Goal: Register for event/course

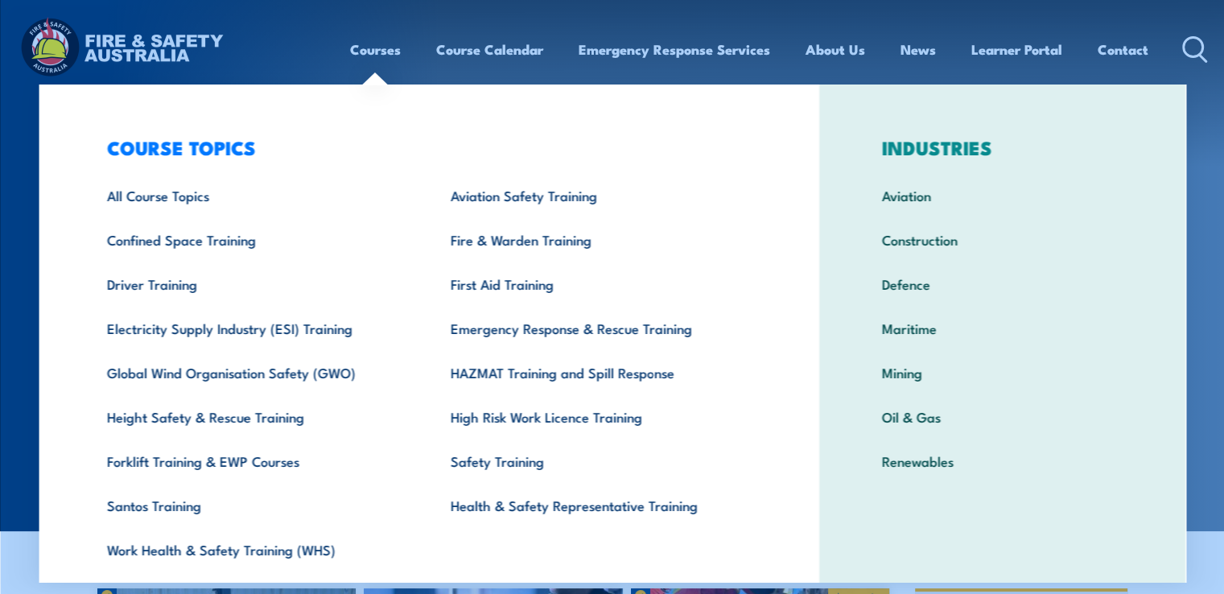
click at [372, 52] on link "Courses" at bounding box center [375, 49] width 51 height 43
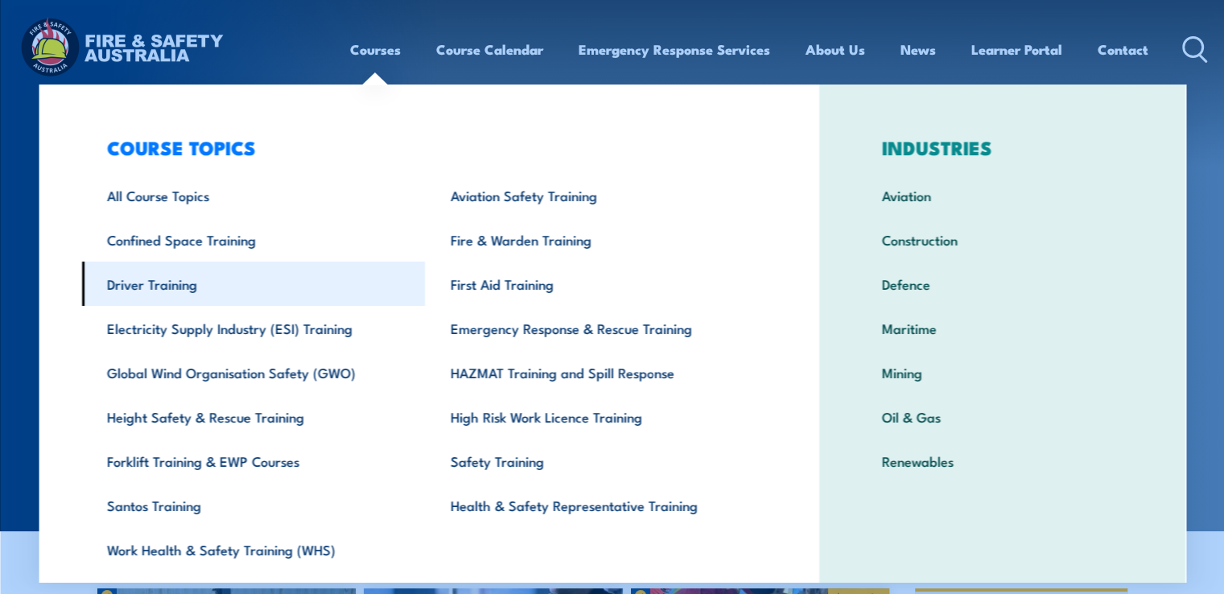
click at [163, 287] on link "Driver Training" at bounding box center [253, 283] width 344 height 44
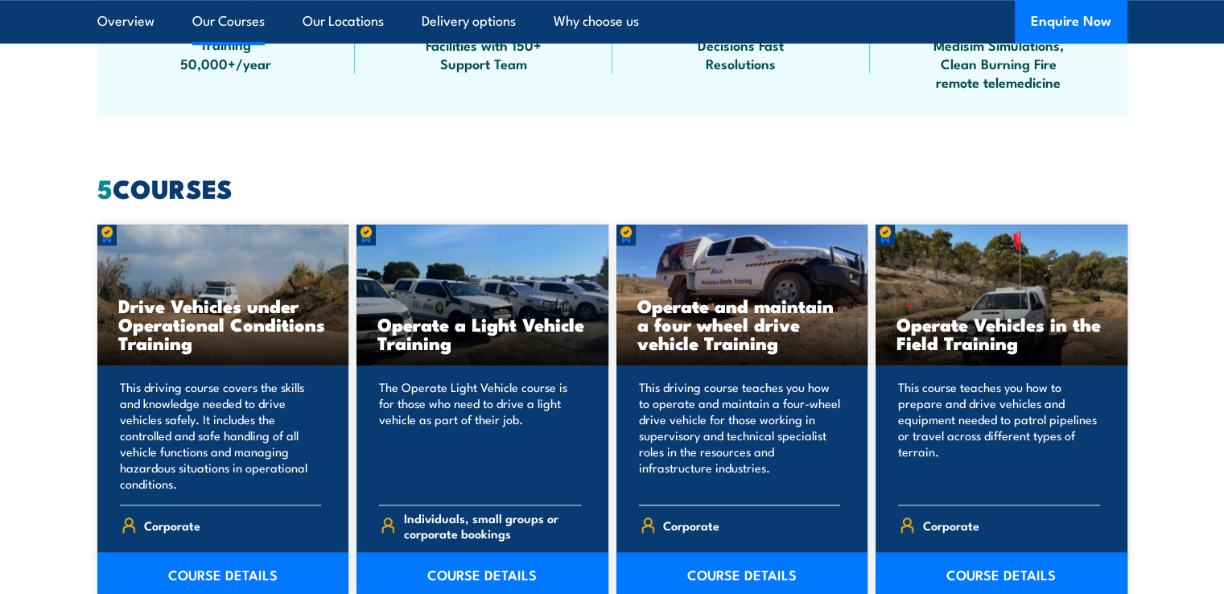
scroll to position [1287, 0]
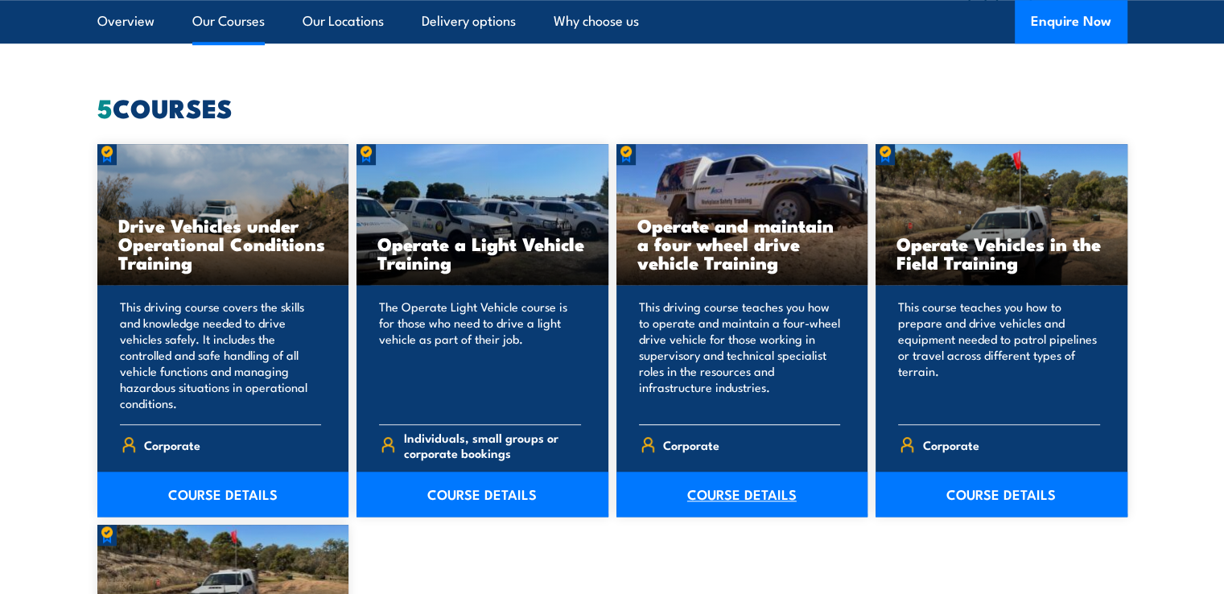
click at [728, 503] on link "COURSE DETAILS" at bounding box center [742, 493] width 252 height 45
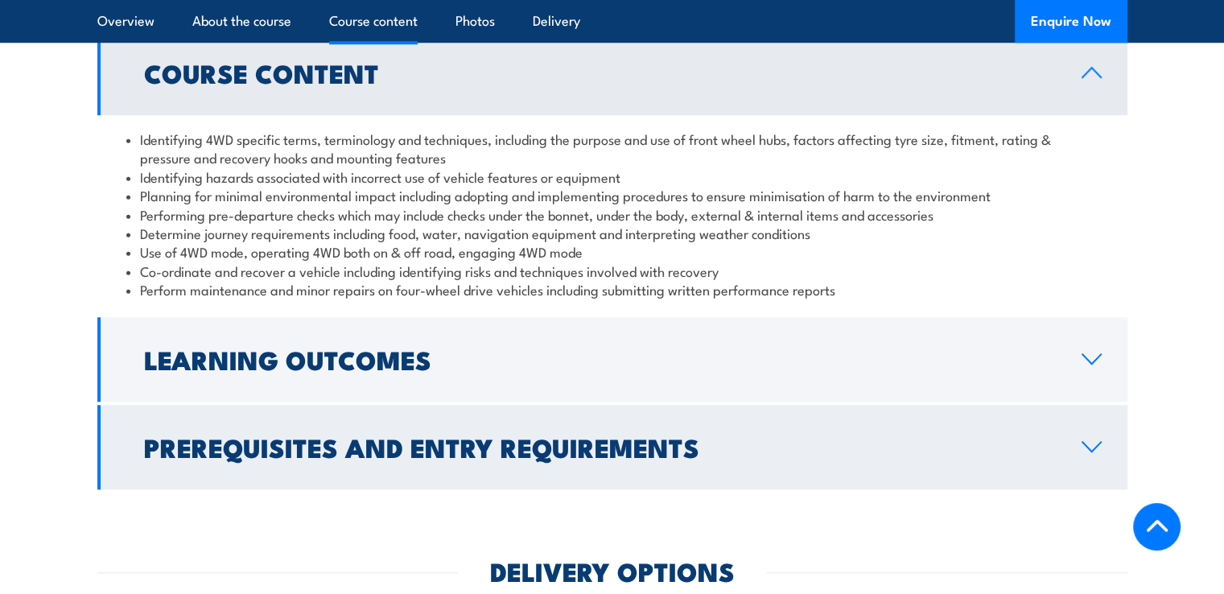
scroll to position [1529, 0]
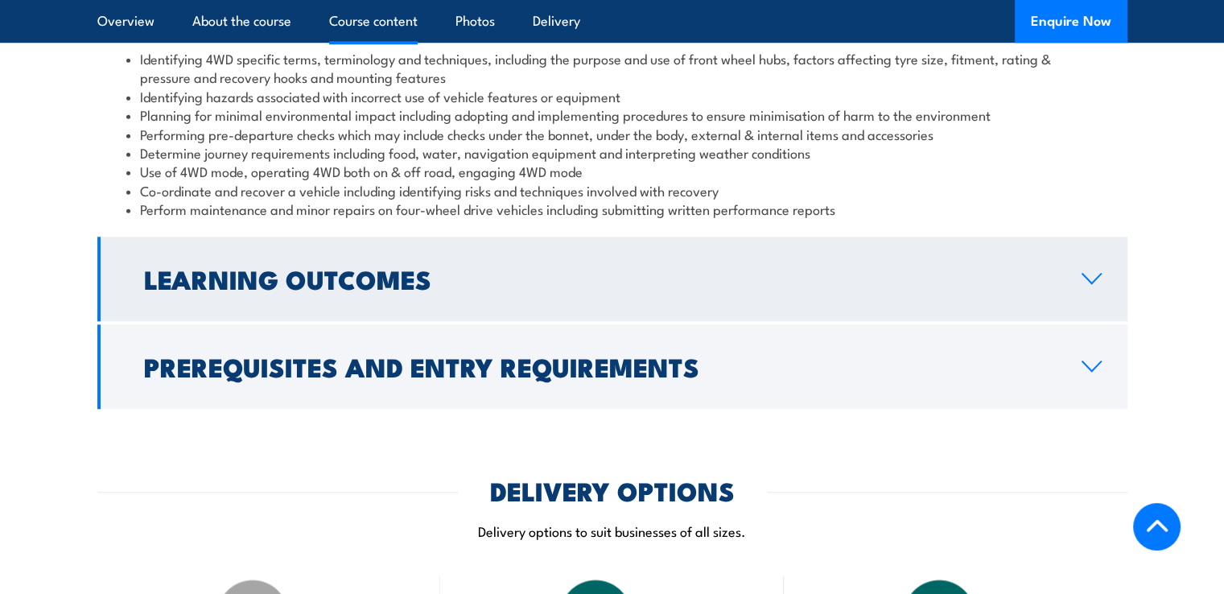
click at [426, 268] on h2 "Learning Outcomes" at bounding box center [600, 278] width 912 height 23
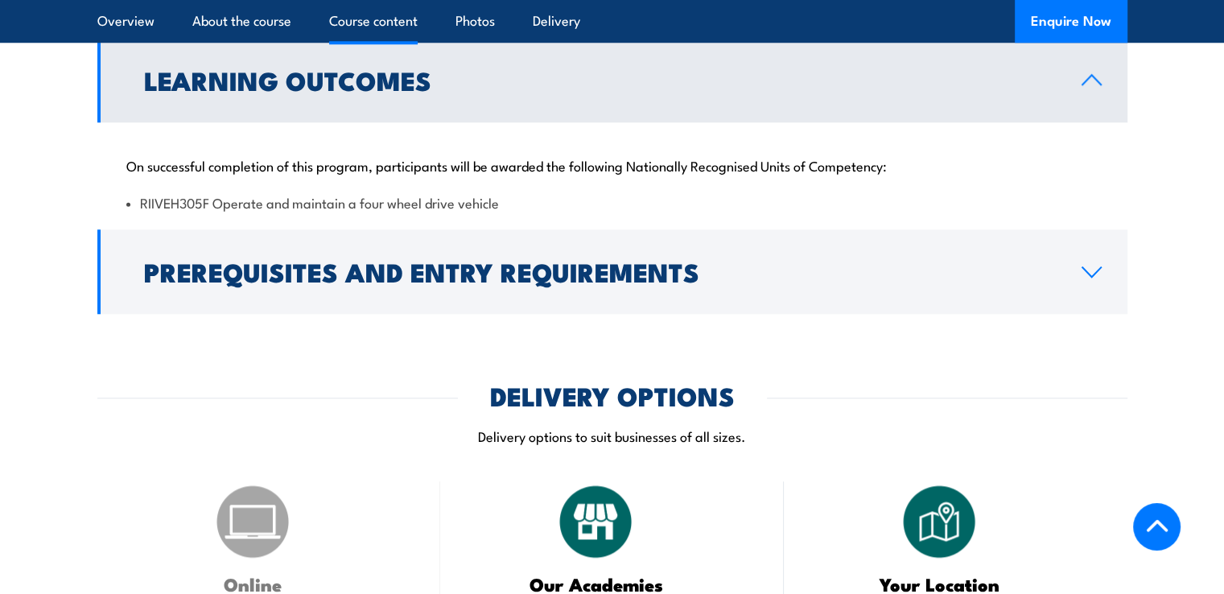
scroll to position [1689, 0]
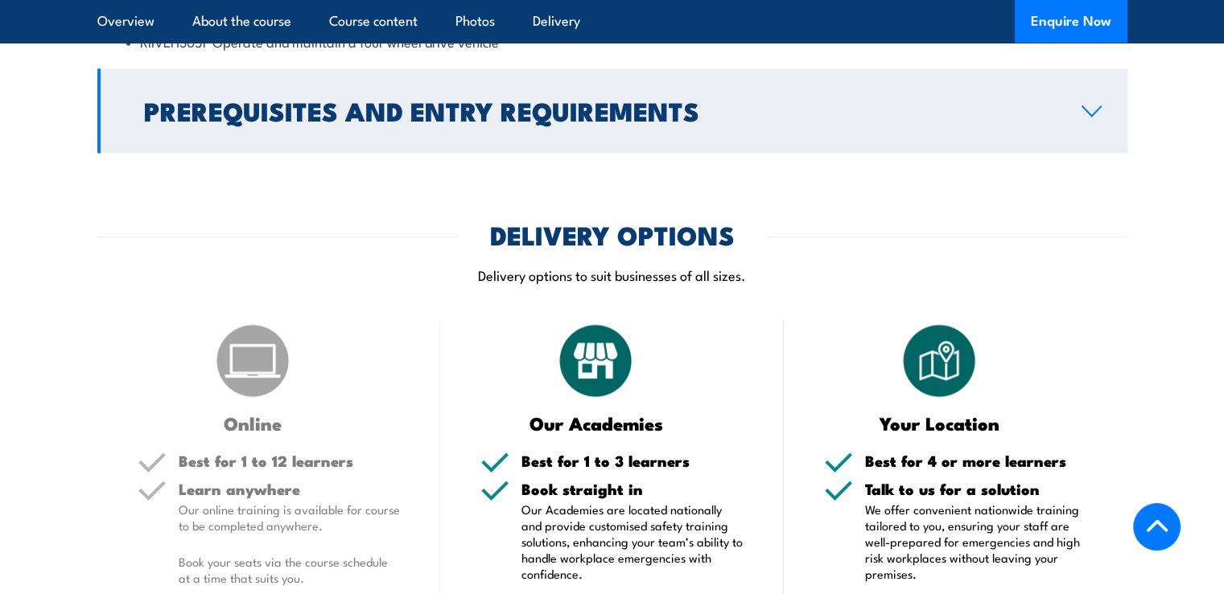
click at [929, 139] on link "Prerequisites and Entry Requirements" at bounding box center [612, 110] width 1030 height 84
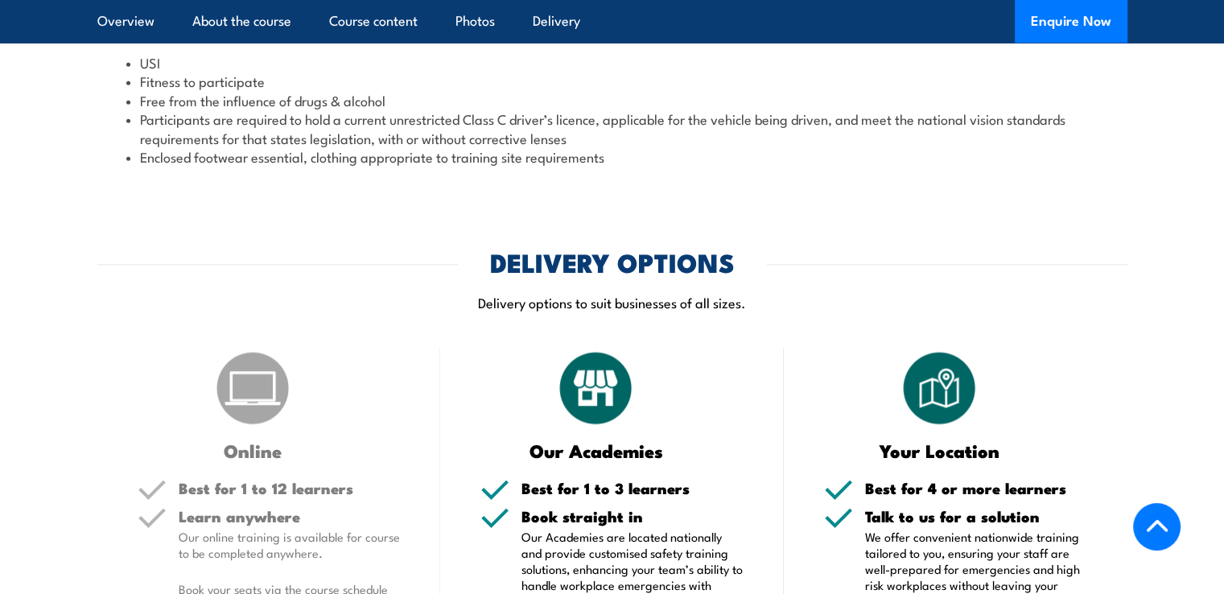
scroll to position [2065, 0]
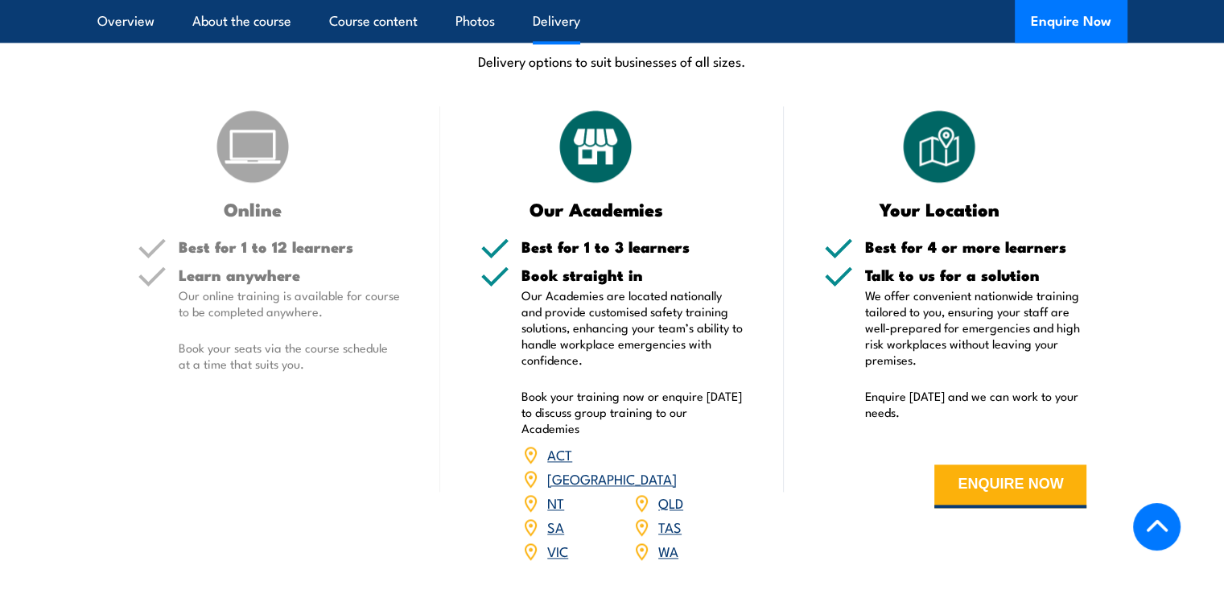
click at [665, 492] on link "QLD" at bounding box center [670, 501] width 25 height 19
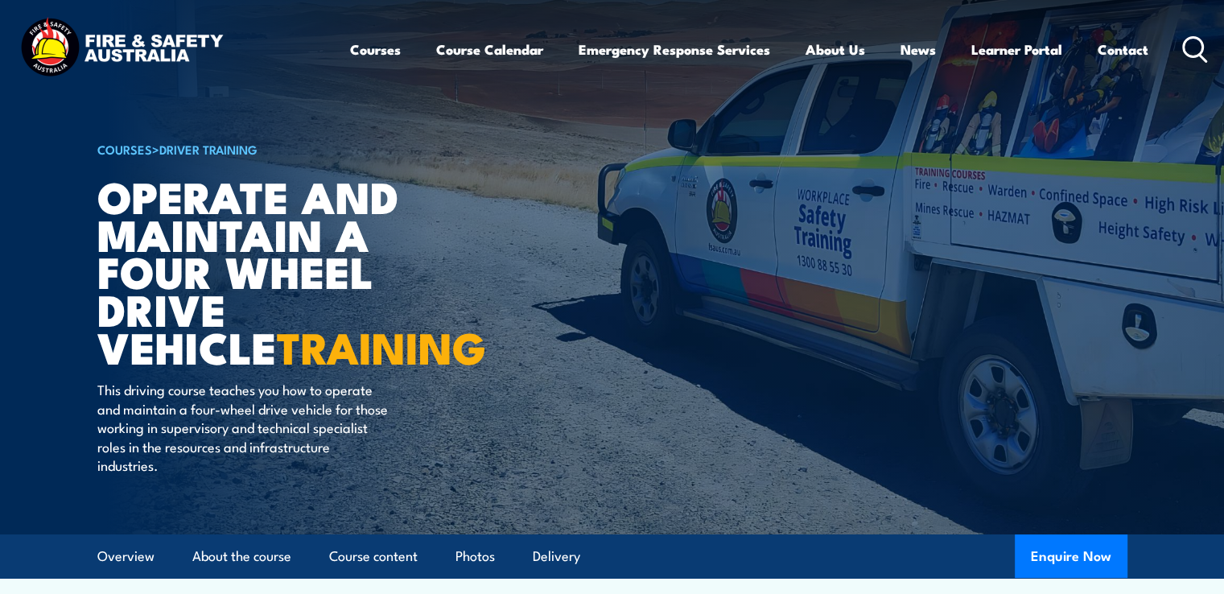
scroll to position [161, 0]
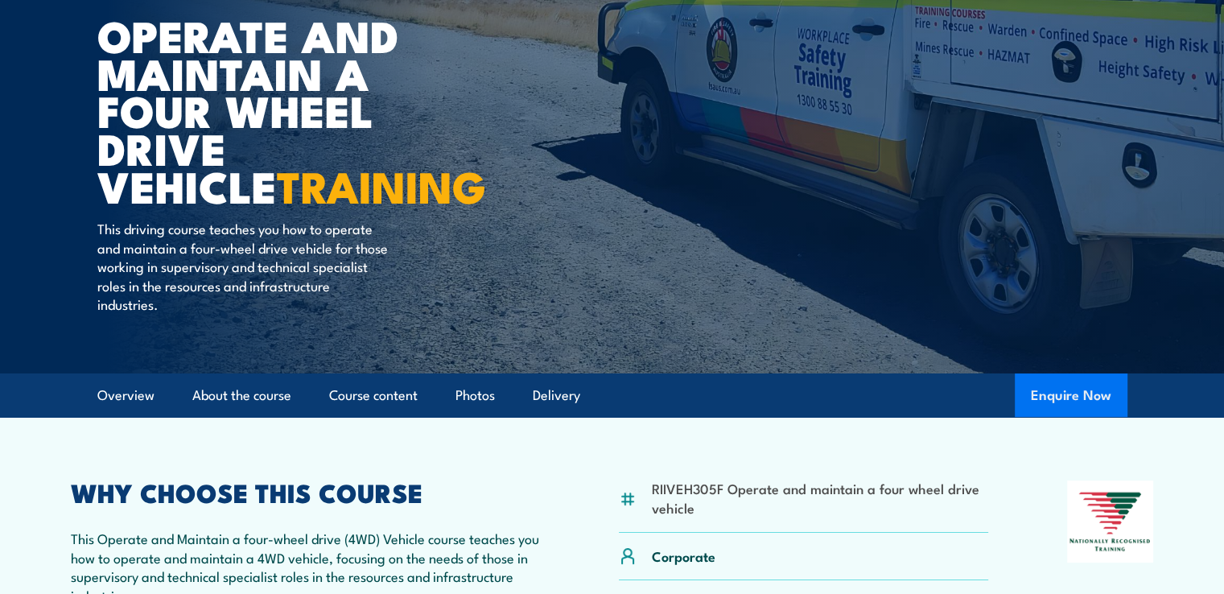
click at [1101, 389] on button "Enquire Now" at bounding box center [1070, 394] width 113 height 43
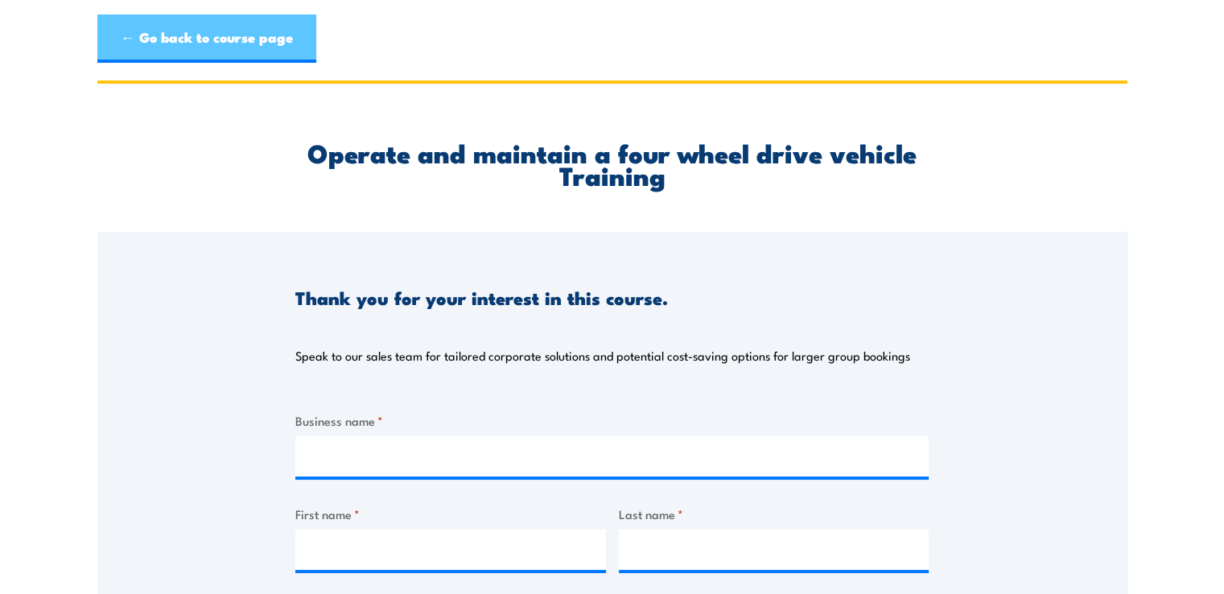
click at [162, 39] on link "← Go back to course page" at bounding box center [206, 38] width 219 height 48
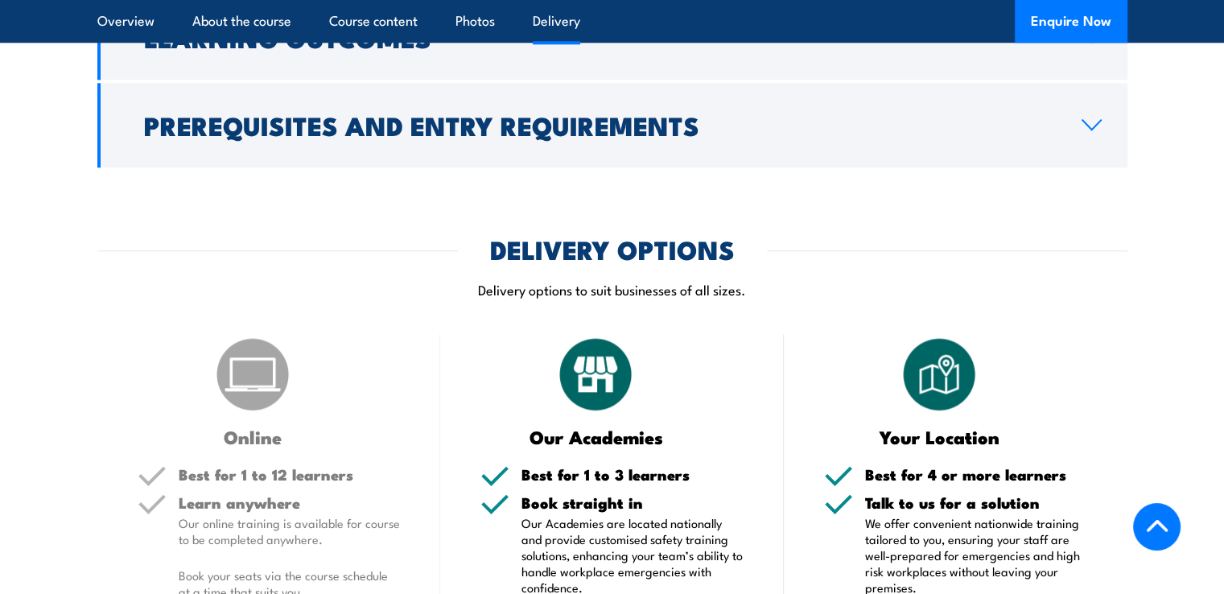
scroll to position [2011, 0]
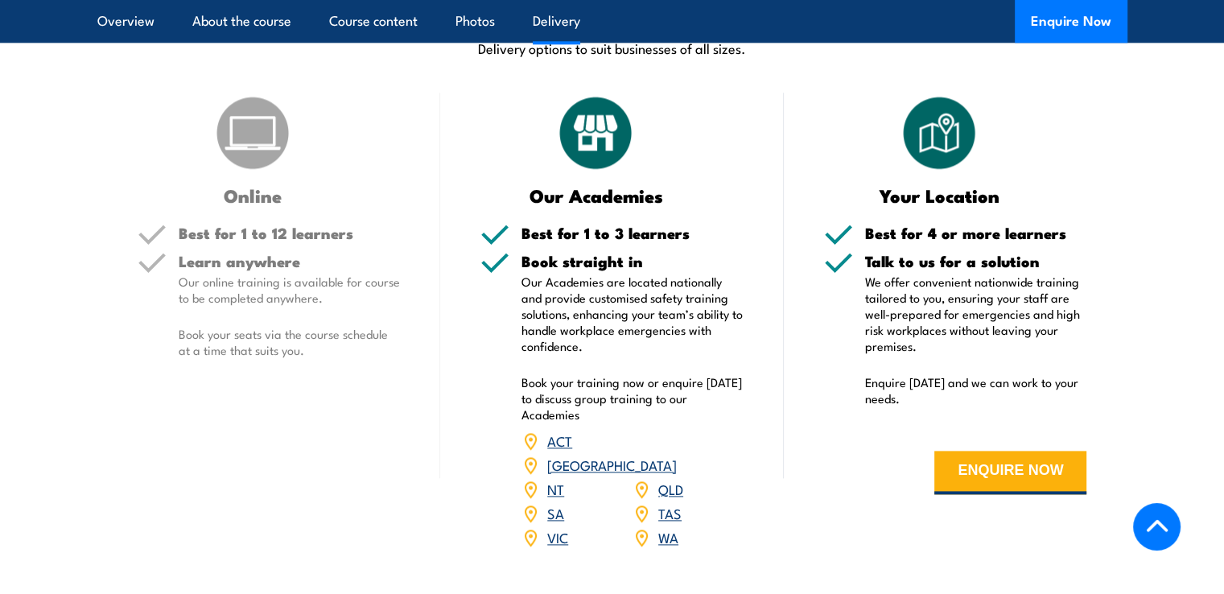
click at [676, 479] on link "QLD" at bounding box center [670, 488] width 25 height 19
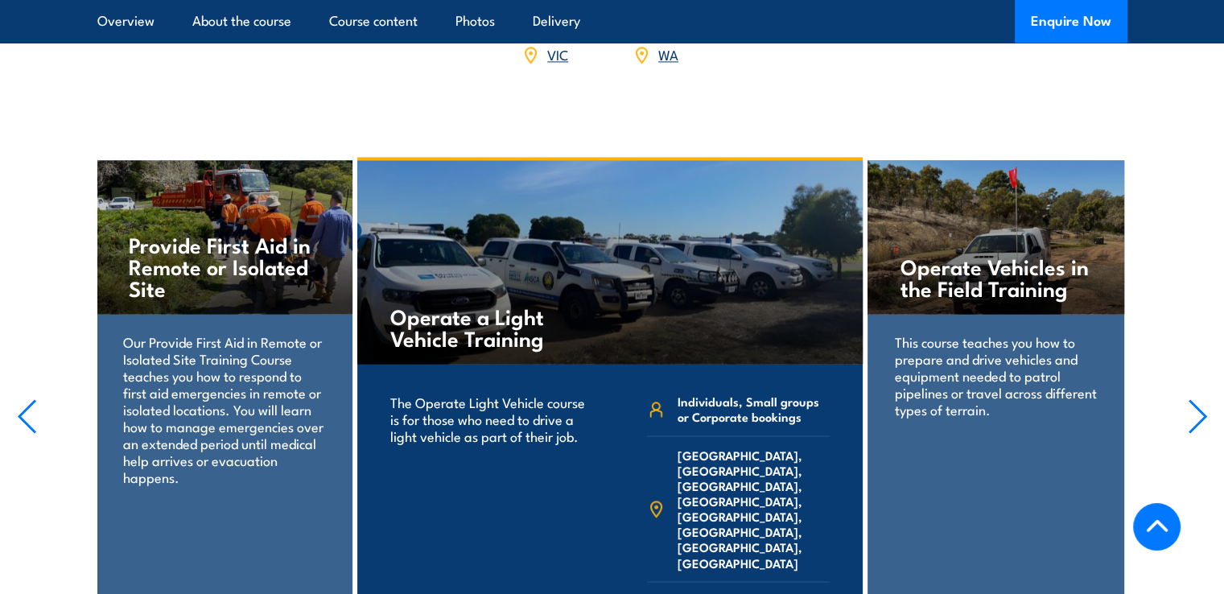
scroll to position [2816, 0]
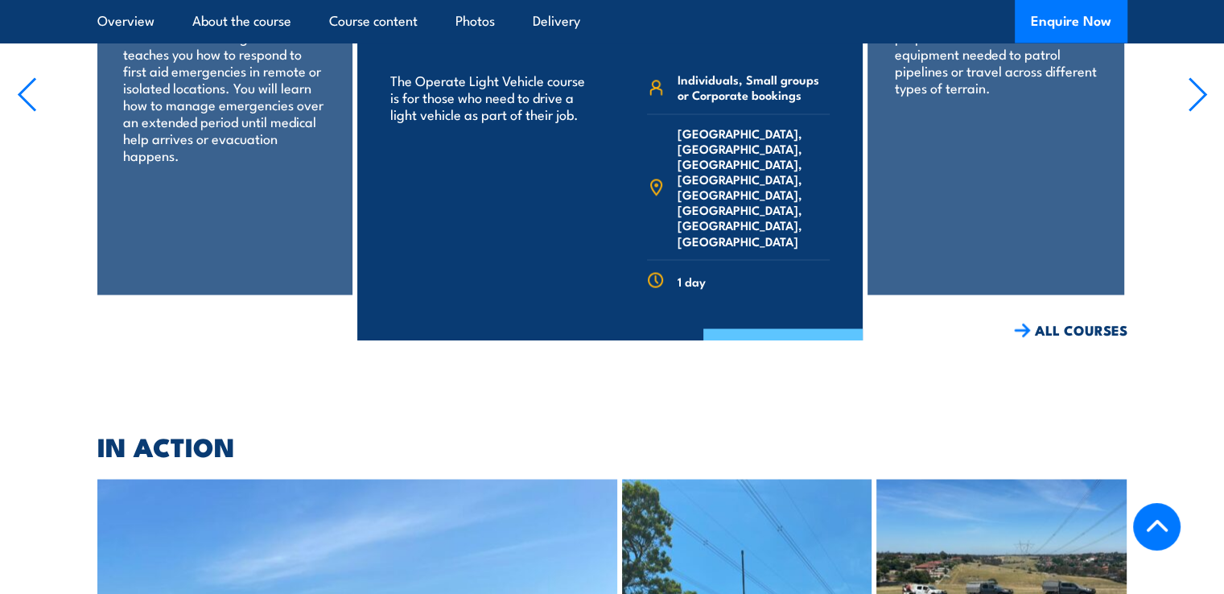
click at [816, 328] on link "COURSE DETAILS" at bounding box center [782, 349] width 159 height 42
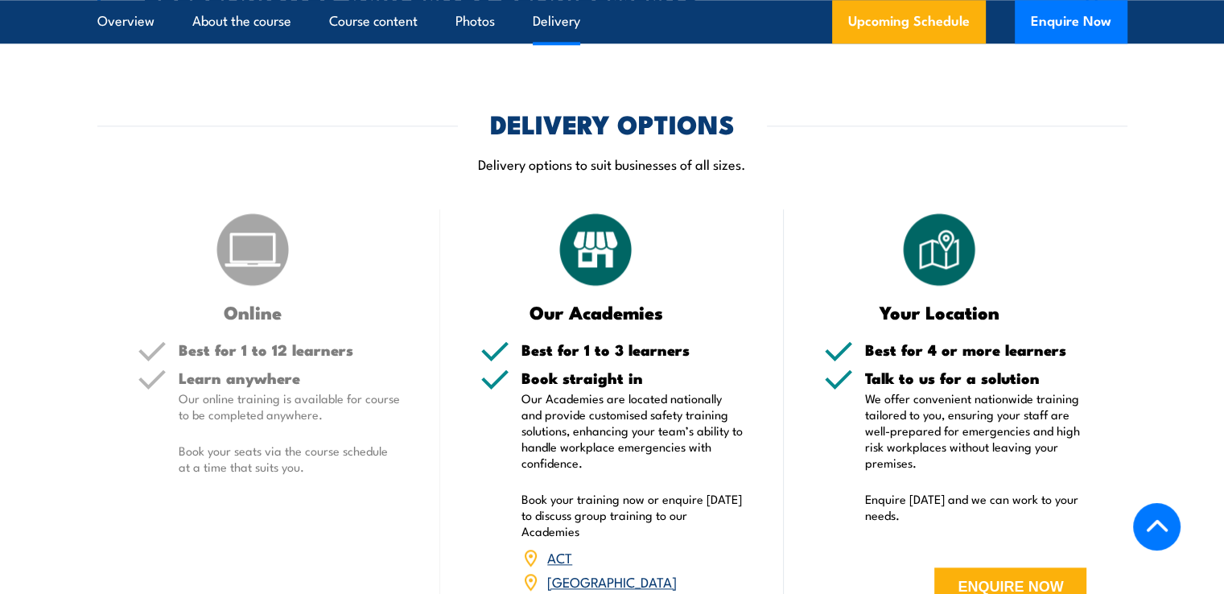
scroll to position [2172, 0]
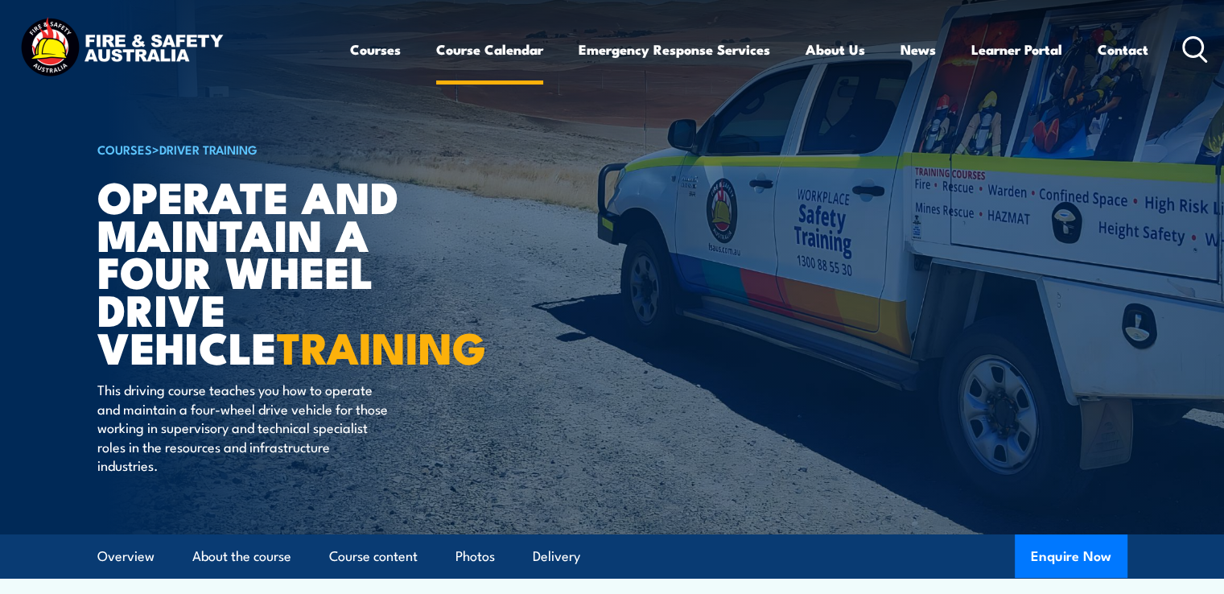
click at [506, 52] on link "Course Calendar" at bounding box center [489, 49] width 107 height 43
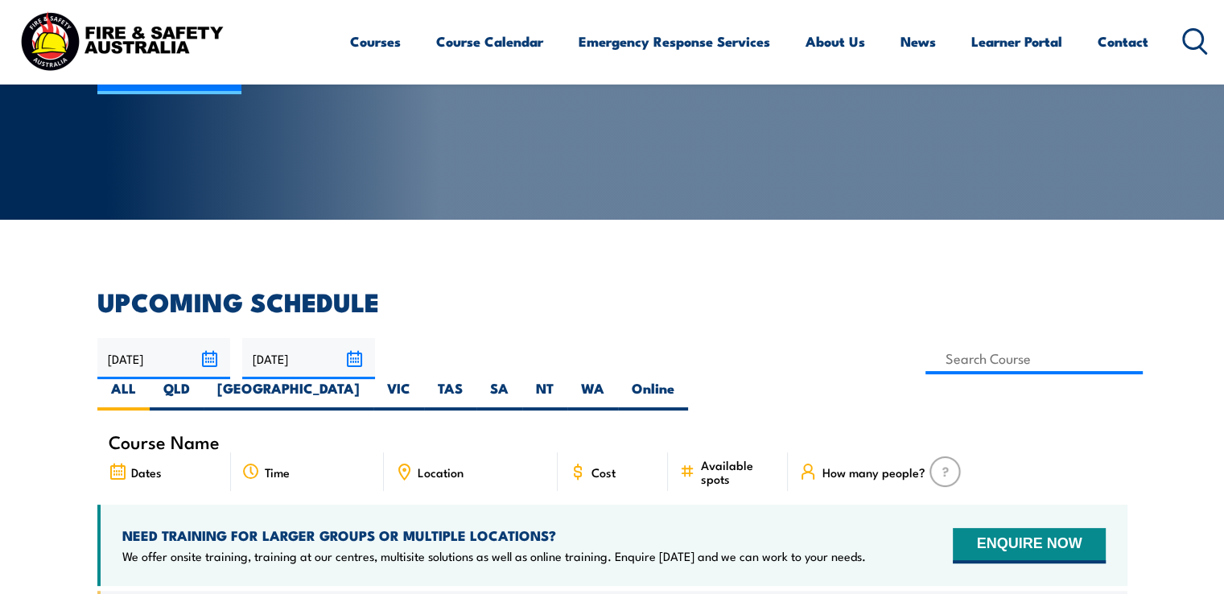
scroll to position [241, 0]
click at [204, 379] on label "QLD" at bounding box center [177, 394] width 54 height 31
click at [200, 379] on input "QLD" at bounding box center [195, 384] width 10 height 10
radio input "true"
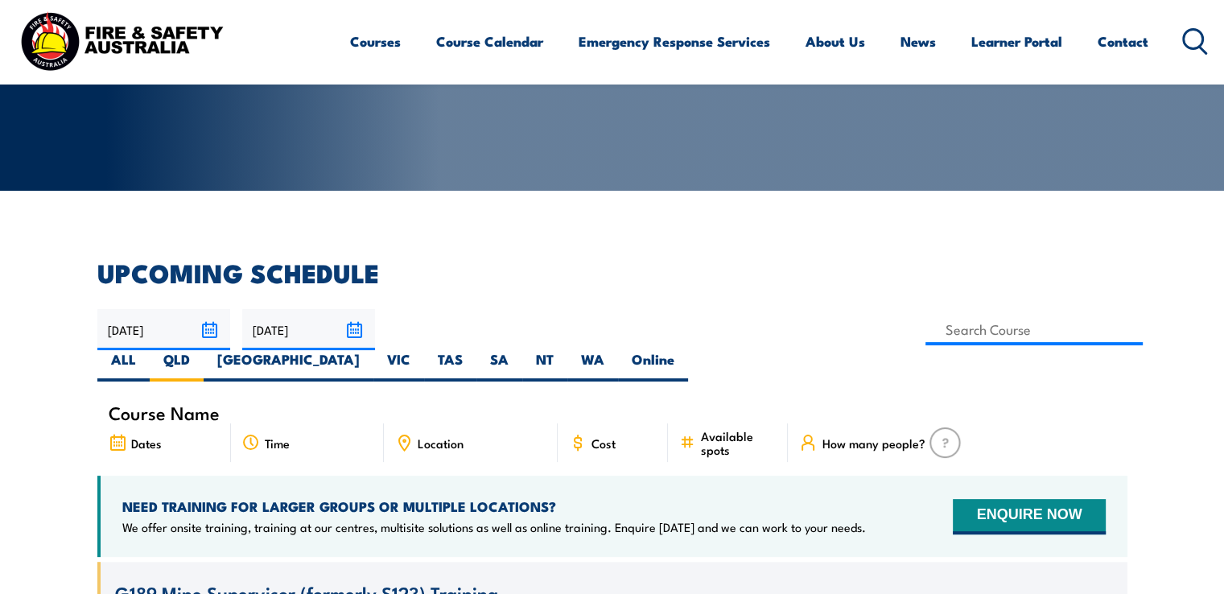
scroll to position [247, 0]
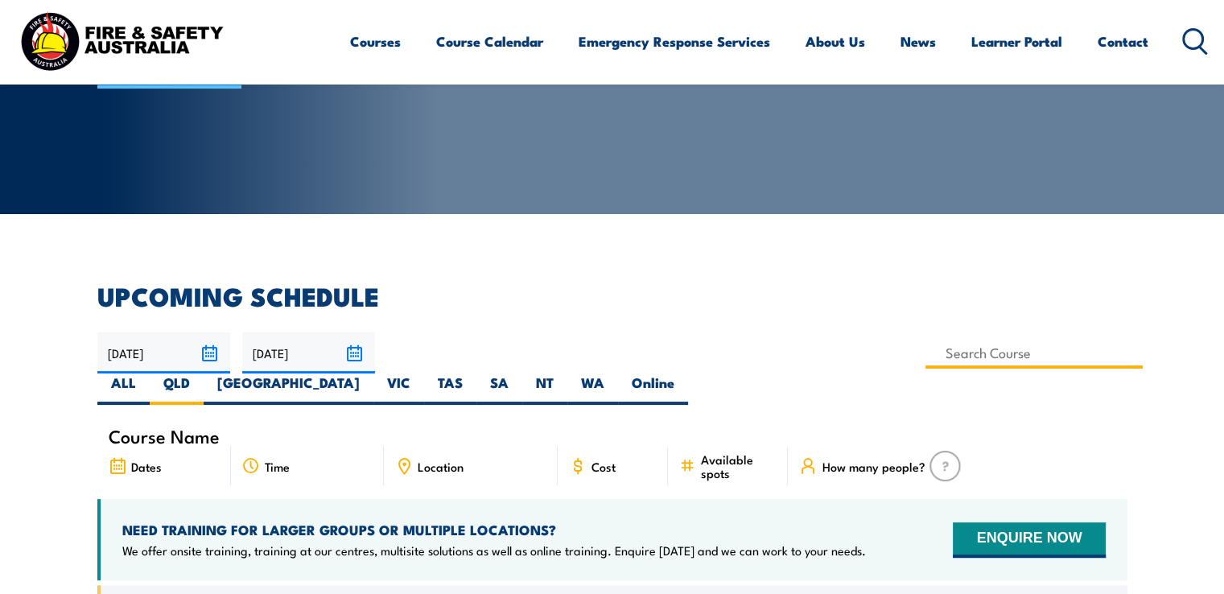
click at [925, 344] on input at bounding box center [1034, 352] width 218 height 31
type input "Drive Vehicles under Operational Conditions Training"
